Goal: Task Accomplishment & Management: Manage account settings

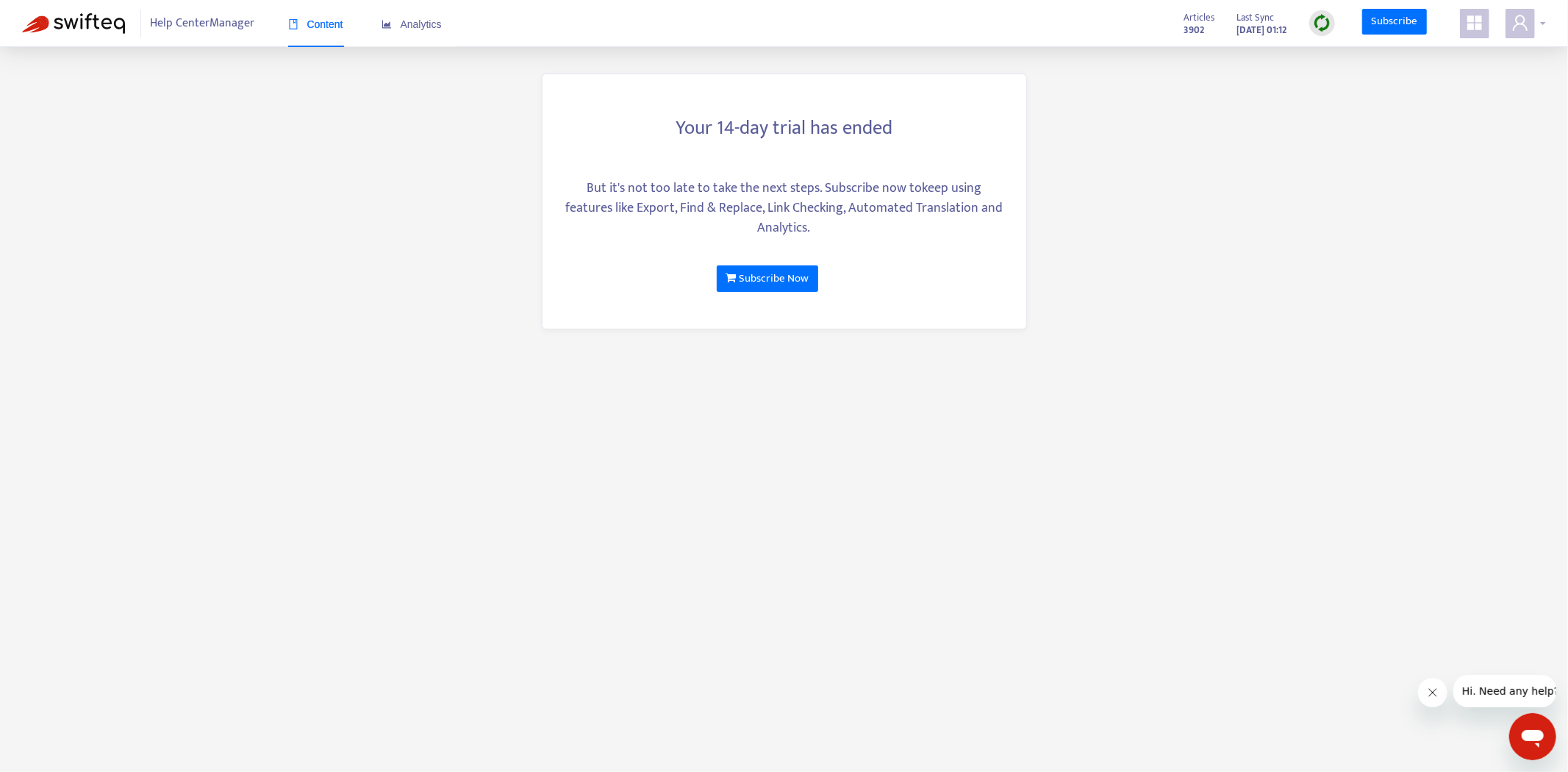
click at [1514, 21] on icon "user" at bounding box center [1520, 22] width 18 height 18
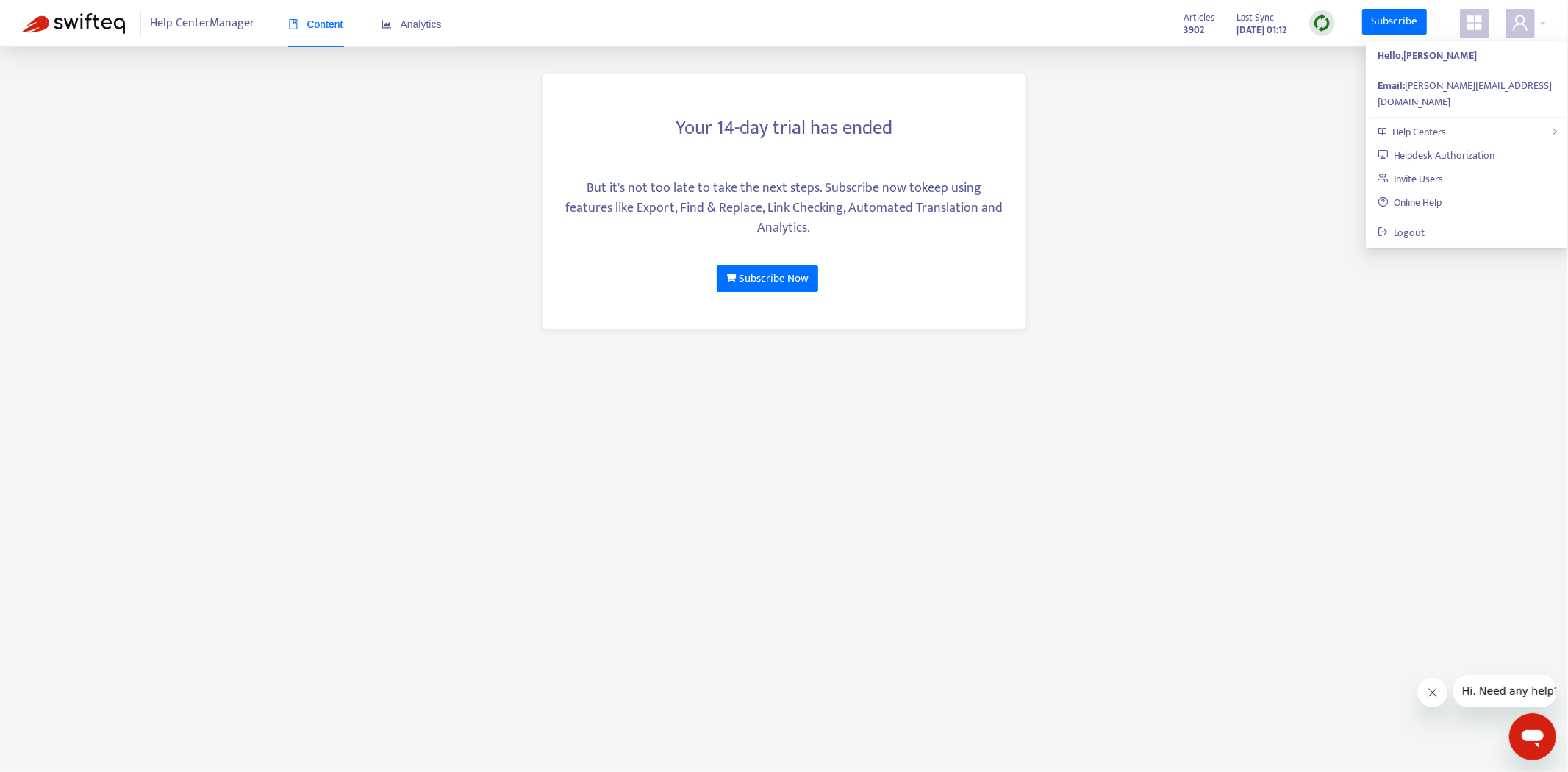
click at [1434, 266] on main "Your 14-day trial has ended But it's not too late to take the next steps. Subsc…" at bounding box center [784, 386] width 1568 height 772
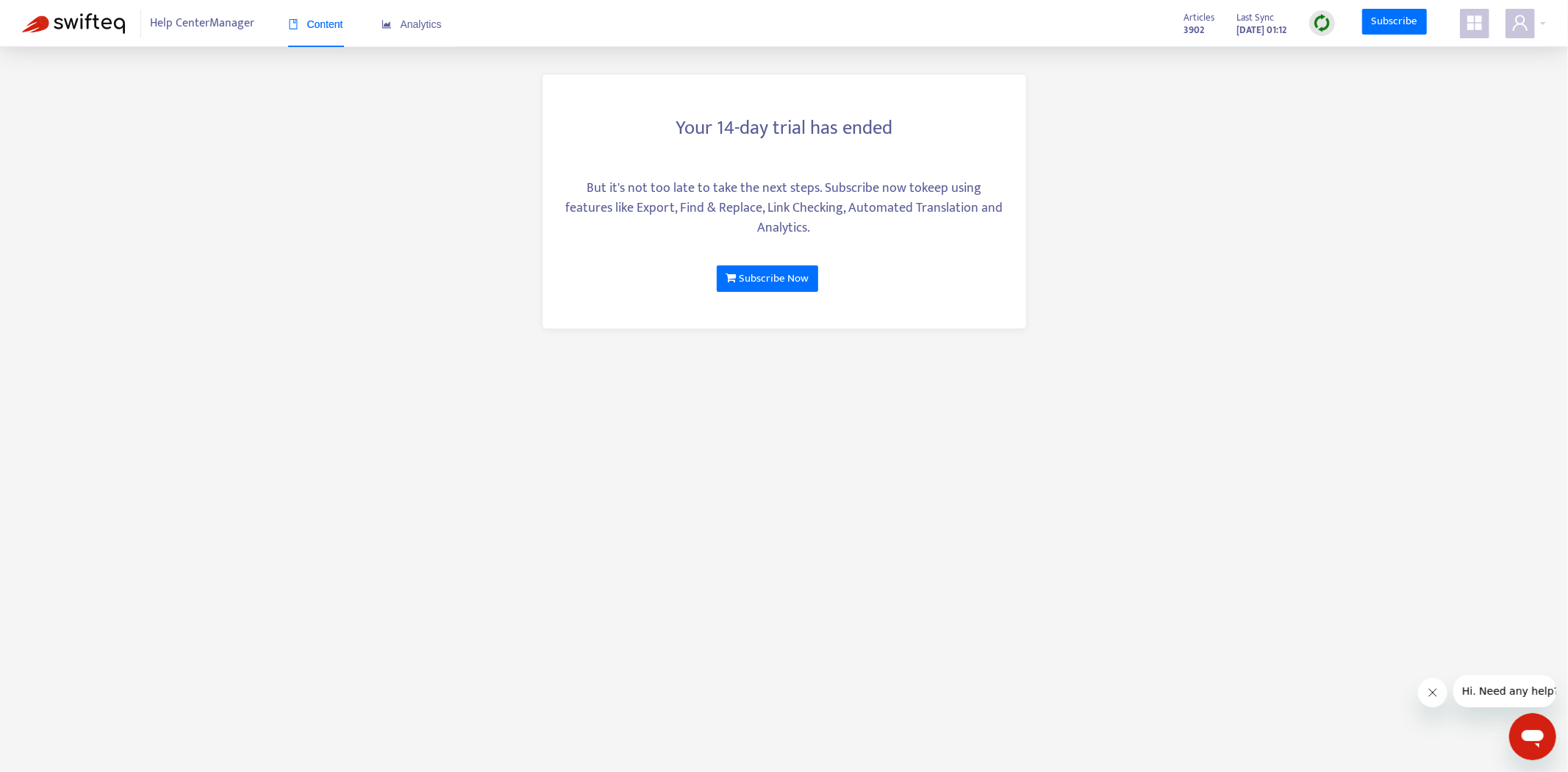
click at [1470, 22] on icon "appstore" at bounding box center [1474, 22] width 15 height 15
click at [1448, 320] on link "Help Center Analytics" at bounding box center [1399, 321] width 106 height 17
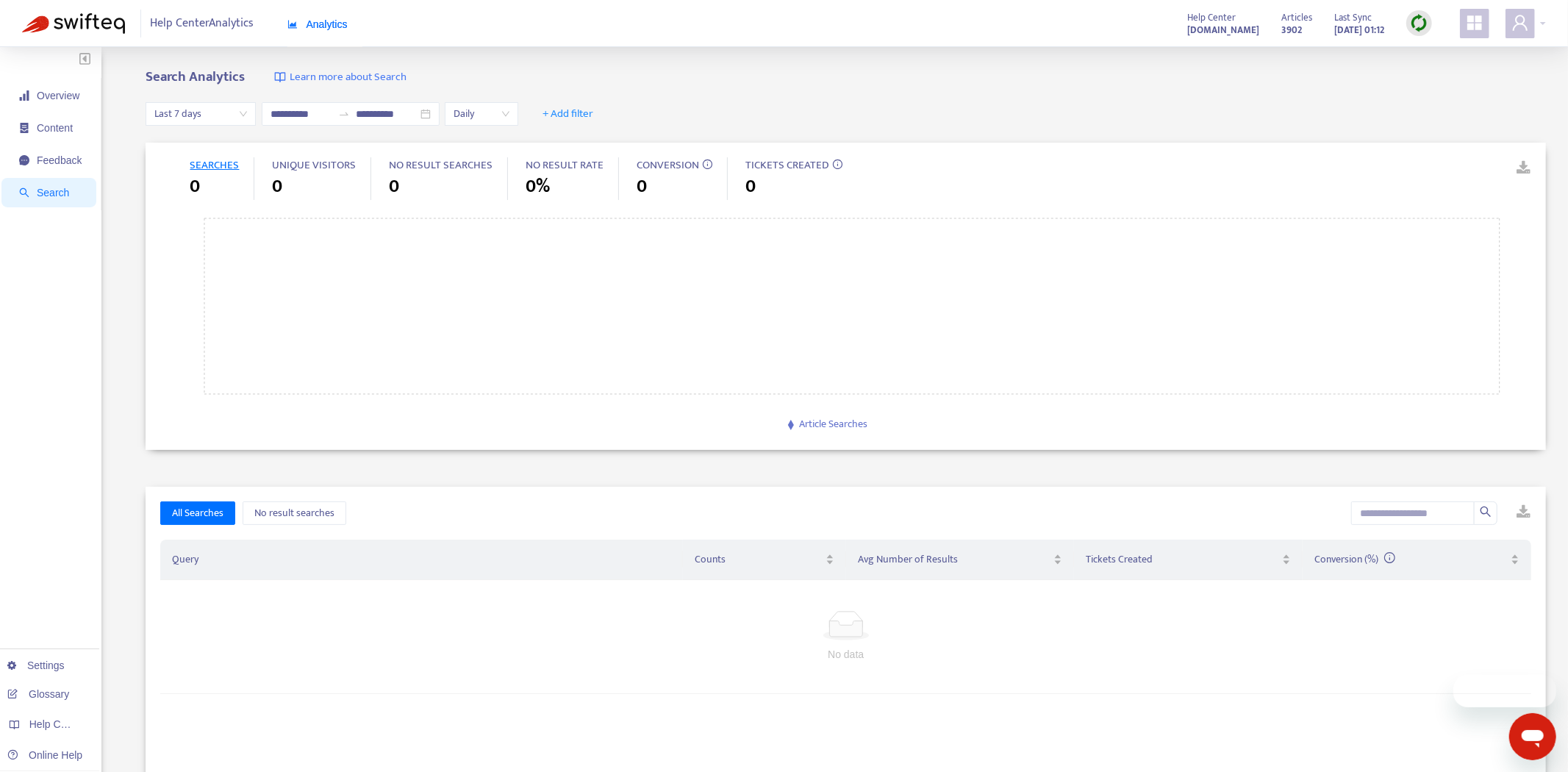
type input "**********"
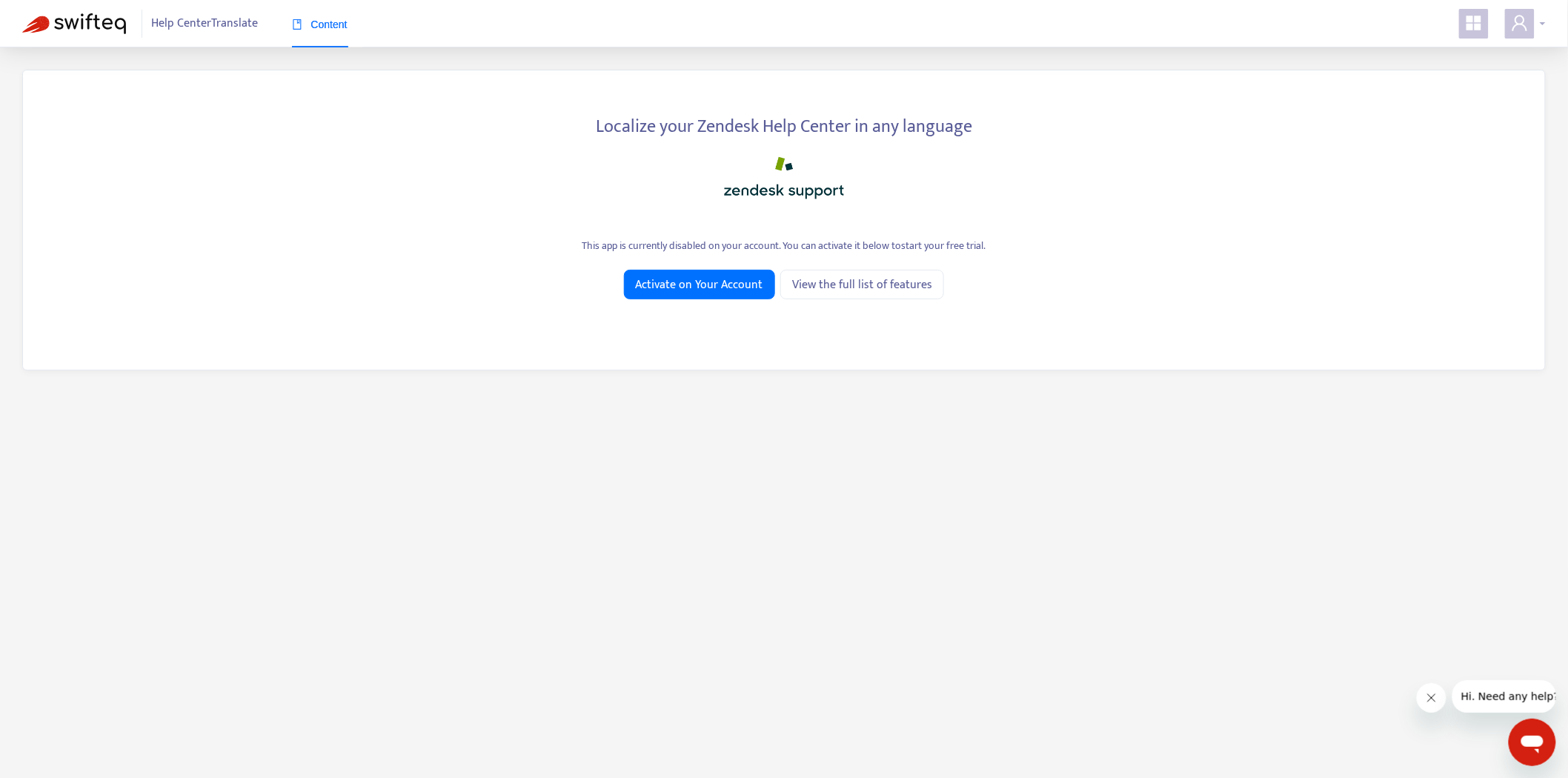
click at [1519, 17] on icon "user" at bounding box center [1520, 22] width 18 height 18
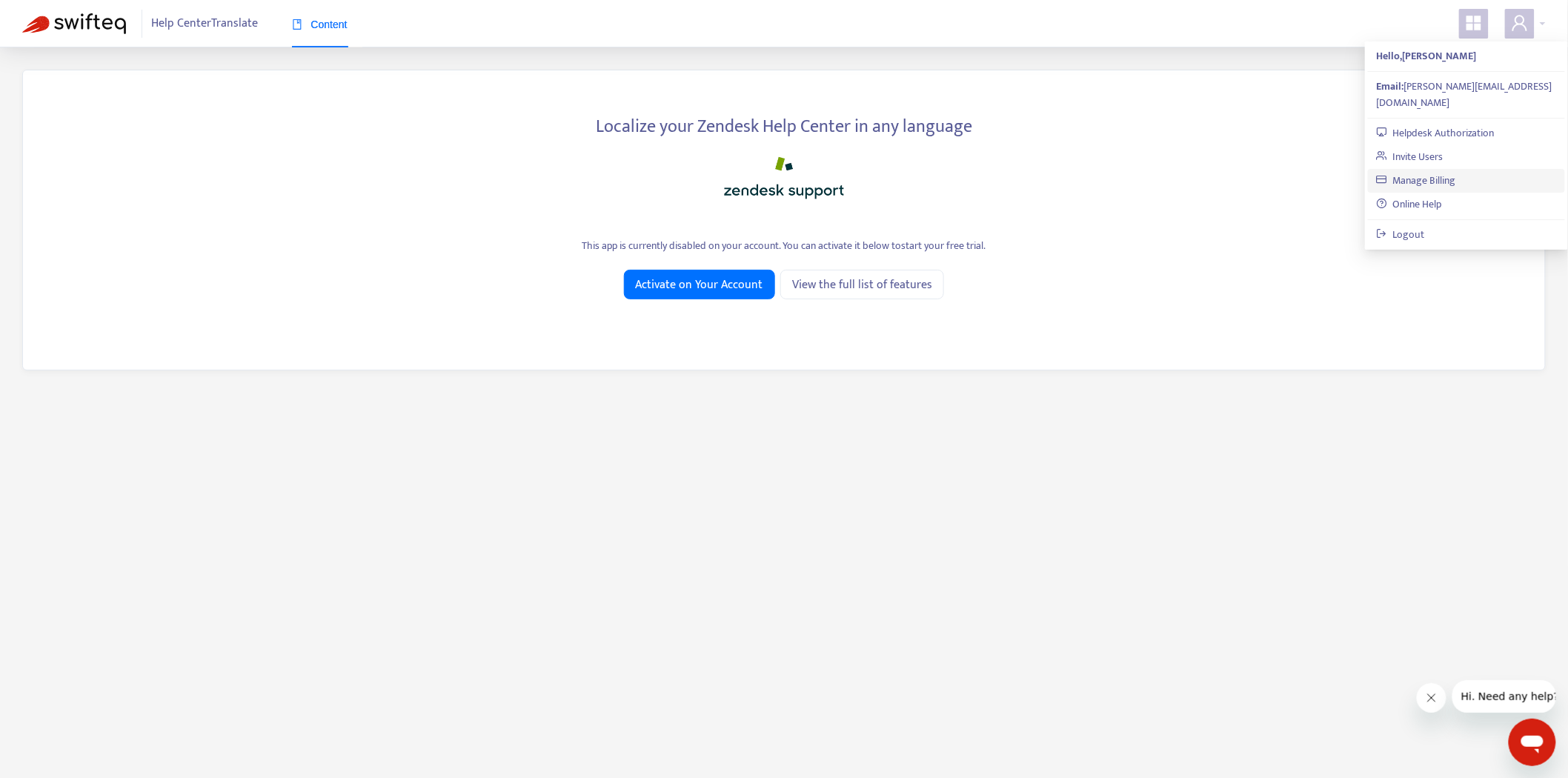
click at [1455, 172] on link "Manage Billing" at bounding box center [1417, 180] width 79 height 17
